Goal: Navigation & Orientation: Find specific page/section

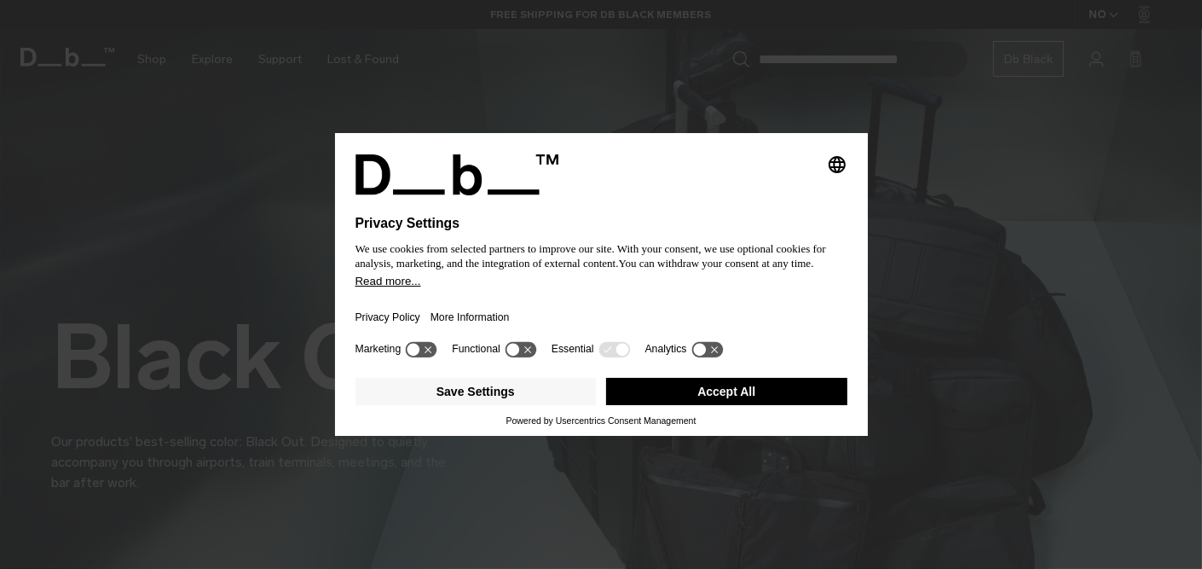
click at [519, 355] on icon at bounding box center [512, 349] width 13 height 13
click at [706, 355] on icon at bounding box center [699, 349] width 13 height 13
click at [476, 402] on button "Save Settings" at bounding box center [475, 391] width 241 height 27
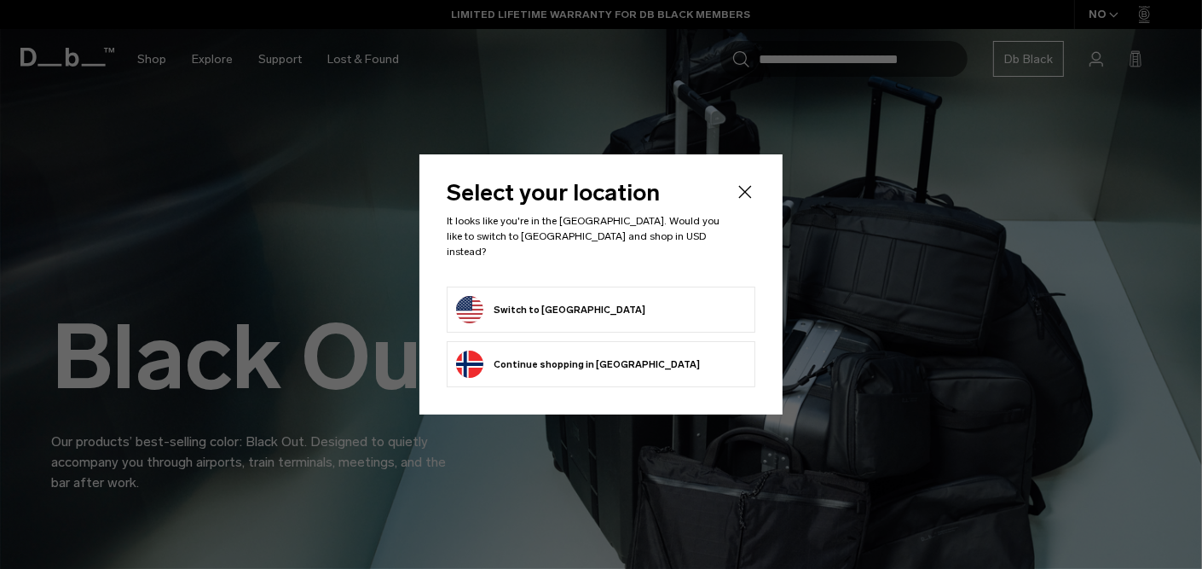
click at [520, 358] on button "Continue browsing [GEOGRAPHIC_DATA] store Continue shopping in [GEOGRAPHIC_DATA]" at bounding box center [578, 363] width 244 height 27
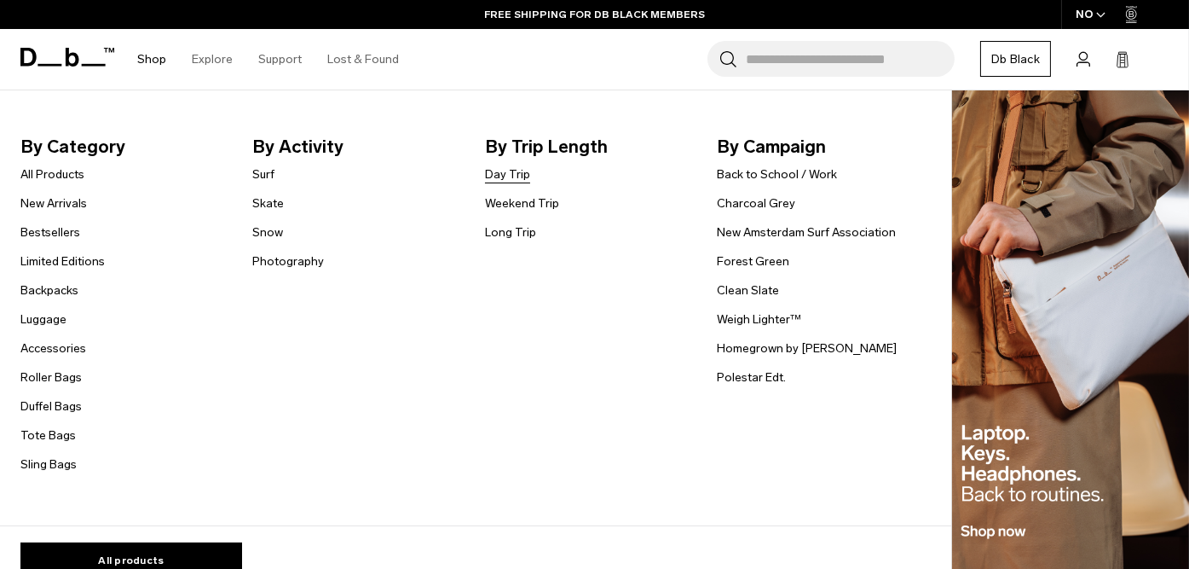
click at [503, 170] on link "Day Trip" at bounding box center [507, 174] width 45 height 18
